Goal: Find specific page/section: Find specific page/section

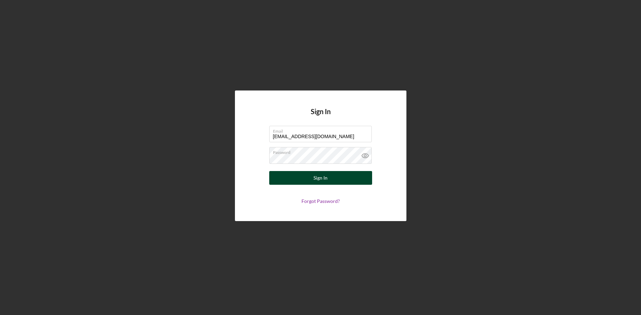
type input "[EMAIL_ADDRESS][DOMAIN_NAME]"
click at [328, 177] on button "Sign In" at bounding box center [320, 178] width 103 height 14
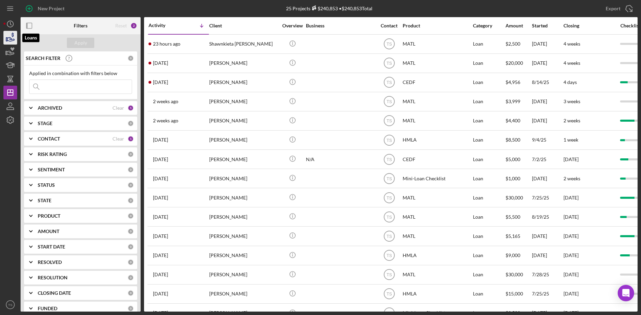
click at [9, 37] on icon "button" at bounding box center [10, 37] width 17 height 17
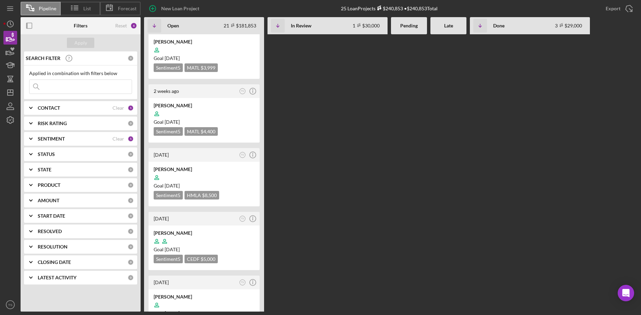
scroll to position [245, 0]
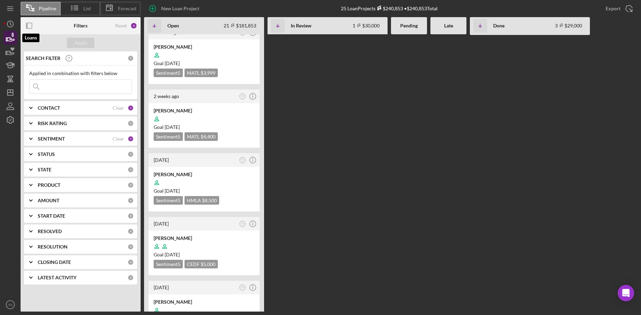
click at [12, 38] on icon "button" at bounding box center [10, 37] width 17 height 17
